Goal: Unclear: Browse casually

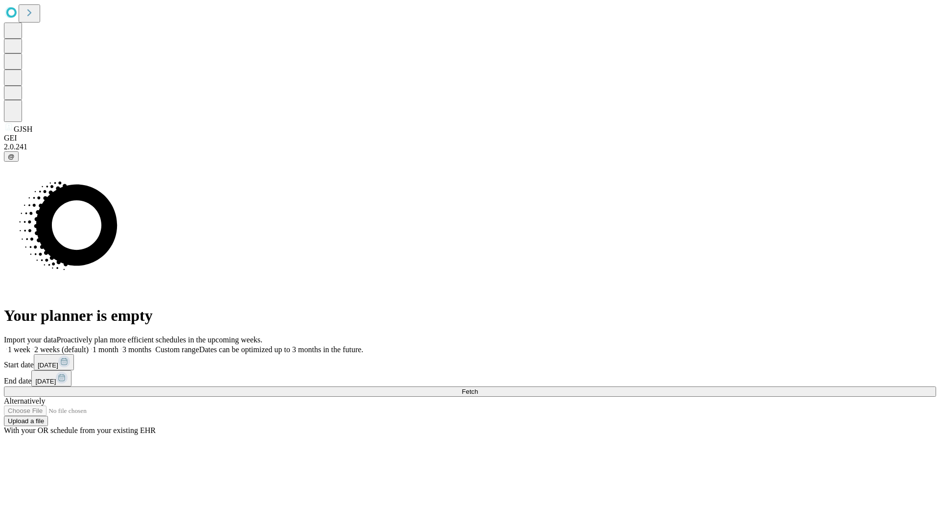
click at [478, 388] on span "Fetch" at bounding box center [470, 391] width 16 height 7
